Goal: Information Seeking & Learning: Learn about a topic

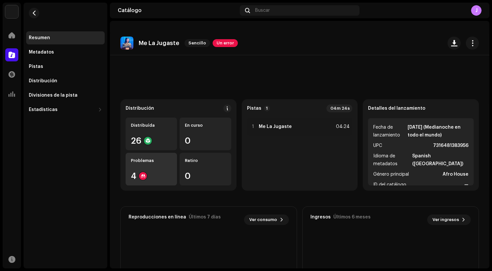
scroll to position [79, 0]
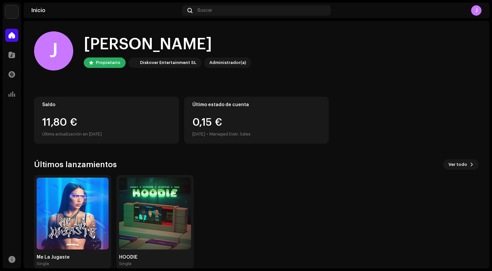
scroll to position [11, 0]
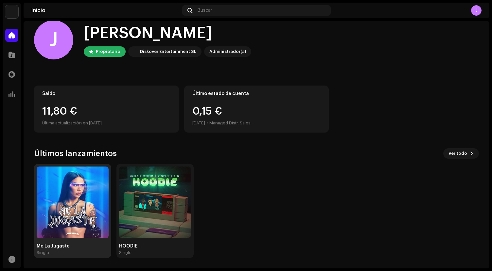
click at [73, 198] on img at bounding box center [73, 203] width 72 height 72
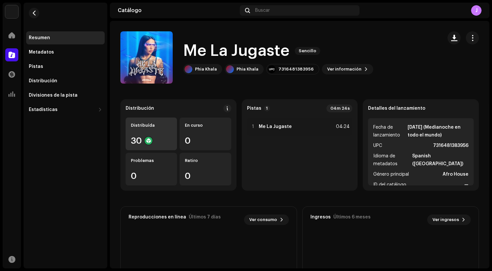
click at [146, 133] on div "Distribuída 30" at bounding box center [151, 134] width 51 height 33
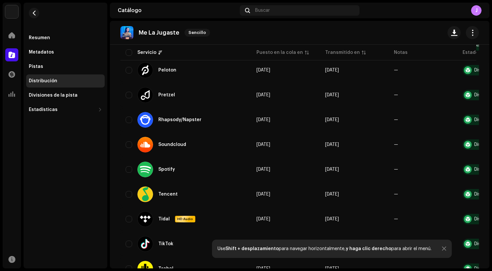
scroll to position [540, 0]
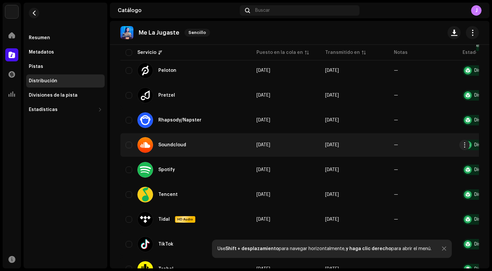
click at [181, 142] on div "Soundcloud" at bounding box center [164, 145] width 54 height 16
click at [197, 147] on div "Soundcloud" at bounding box center [186, 145] width 120 height 16
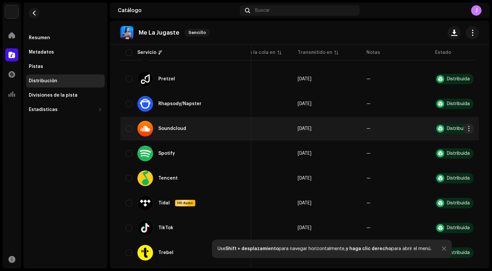
scroll to position [0, 0]
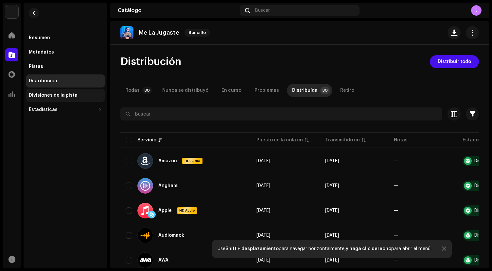
click at [83, 95] on div "Divisiones de la pista" at bounding box center [65, 95] width 73 height 5
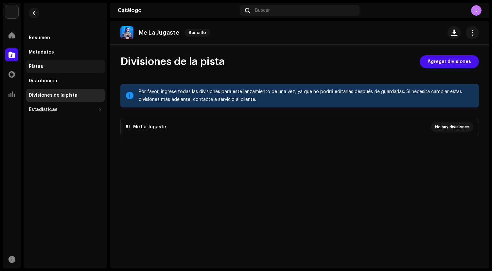
click at [53, 66] on div "Pistas" at bounding box center [65, 66] width 73 height 5
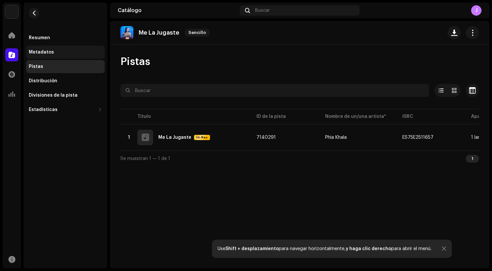
click at [55, 52] on div "Metadatos" at bounding box center [65, 52] width 73 height 5
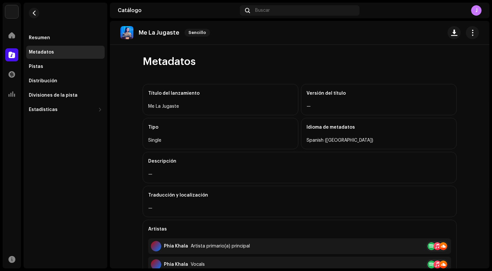
click at [164, 32] on p "Me La Jugaste" at bounding box center [159, 32] width 41 height 7
click at [126, 33] on img at bounding box center [126, 32] width 13 height 13
click at [40, 55] on div "Metadatos" at bounding box center [65, 52] width 78 height 13
click at [14, 59] on div at bounding box center [11, 54] width 13 height 13
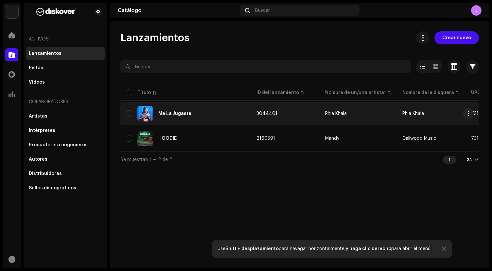
click at [176, 115] on div "Me La Jugaste" at bounding box center [174, 114] width 33 height 5
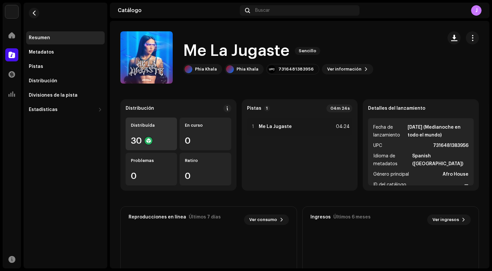
click at [152, 131] on div "Distribuída 30" at bounding box center [151, 134] width 51 height 33
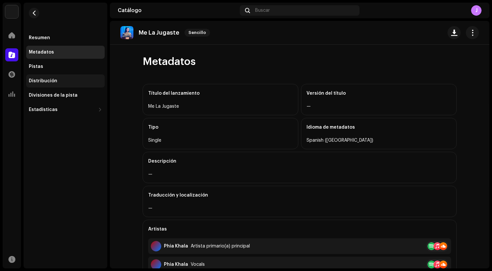
click at [36, 75] on div "Distribución" at bounding box center [65, 81] width 78 height 13
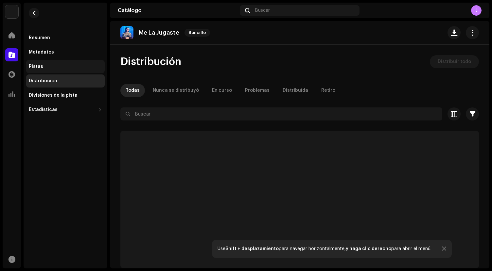
click at [39, 70] on div "Pistas" at bounding box center [65, 66] width 78 height 13
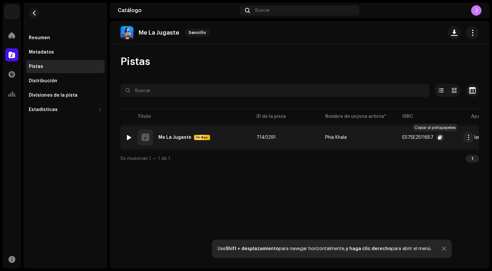
click at [438, 139] on span "button" at bounding box center [440, 137] width 4 height 5
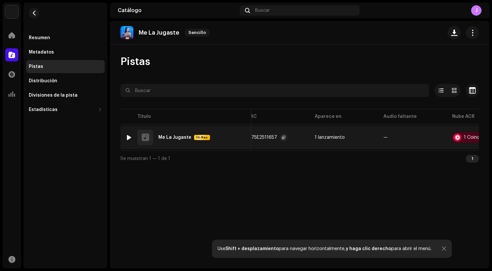
scroll to position [0, 198]
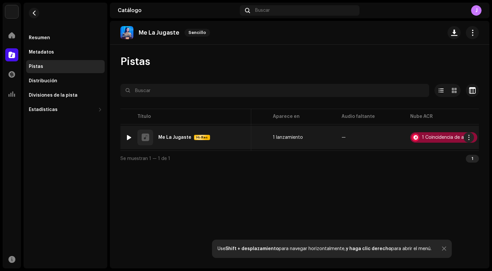
click at [426, 136] on div "1 Coincidencia de audio" at bounding box center [447, 137] width 51 height 5
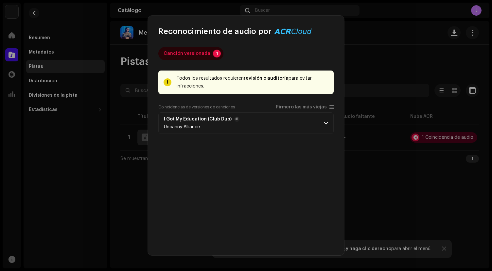
click at [326, 125] on span at bounding box center [326, 123] width 4 height 5
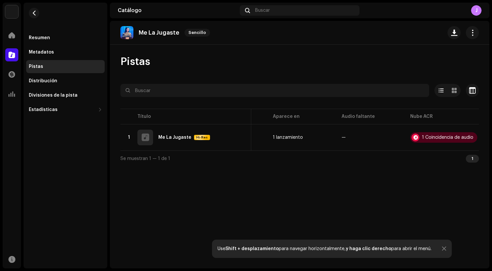
click at [368, 58] on div "Reconocimiento de audio por Canción versionada 1 Todos los resultados requieren…" at bounding box center [246, 135] width 492 height 271
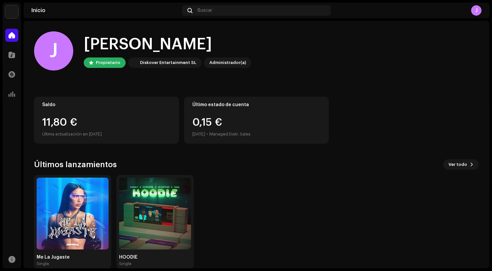
scroll to position [11, 0]
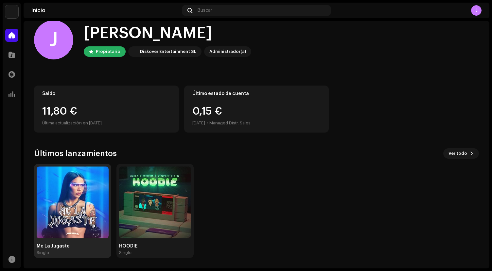
click at [81, 202] on img at bounding box center [73, 203] width 72 height 72
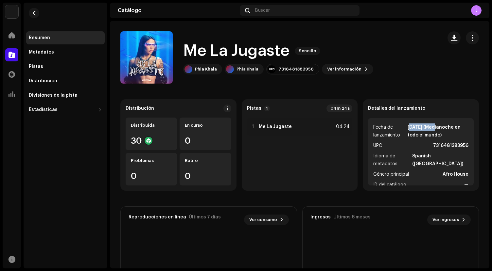
drag, startPoint x: 403, startPoint y: 128, endPoint x: 425, endPoint y: 128, distance: 22.2
click at [425, 128] on strong "[DATE] (Medianoche en todo el mundo)" at bounding box center [437, 132] width 61 height 16
